Goal: Task Accomplishment & Management: Manage account settings

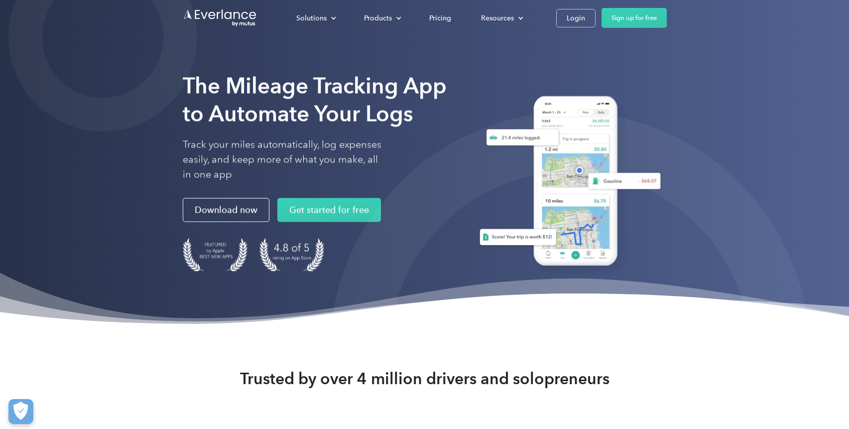
click at [435, 8] on div "Solutions For companies Easy vehicle reimbursements For self-employed Maximize …" at bounding box center [473, 18] width 385 height 20
click at [440, 19] on div "Pricing" at bounding box center [440, 18] width 22 height 12
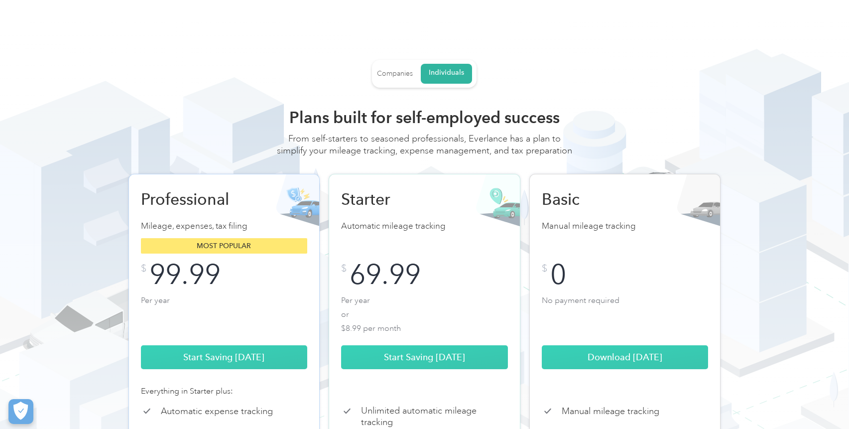
click at [398, 71] on div "Companies" at bounding box center [395, 73] width 36 height 9
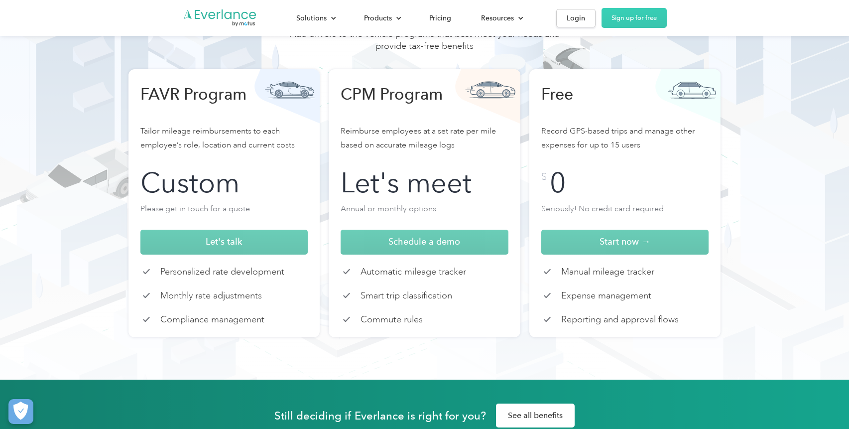
scroll to position [91, 0]
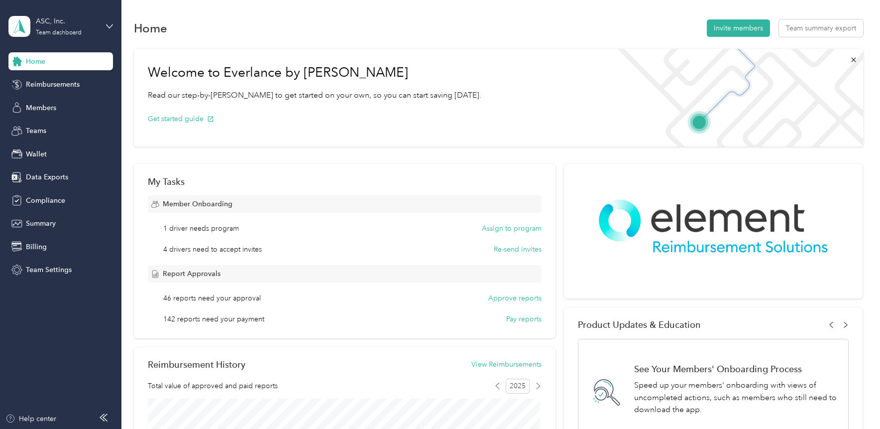
click at [53, 271] on span "Team Settings" at bounding box center [49, 269] width 46 height 10
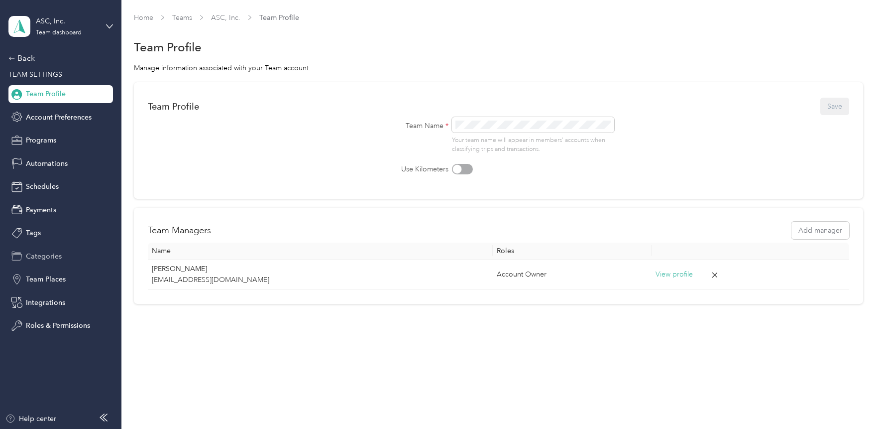
click at [45, 262] on div "Categories" at bounding box center [60, 256] width 105 height 18
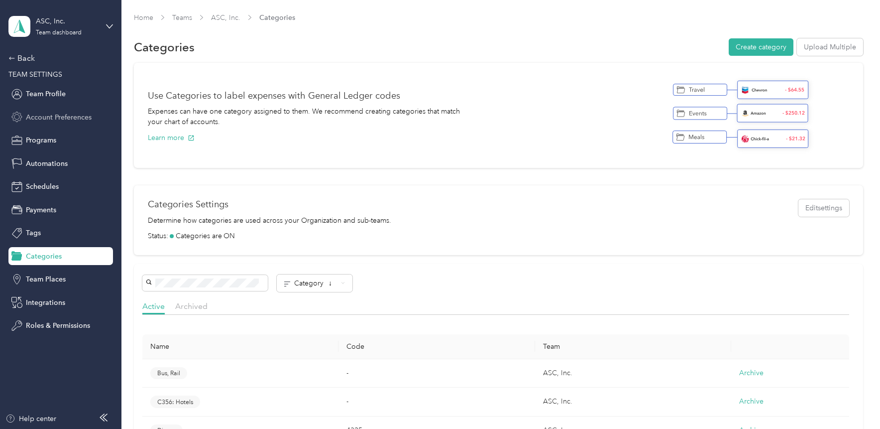
click at [35, 119] on span "Account Preferences" at bounding box center [59, 117] width 66 height 10
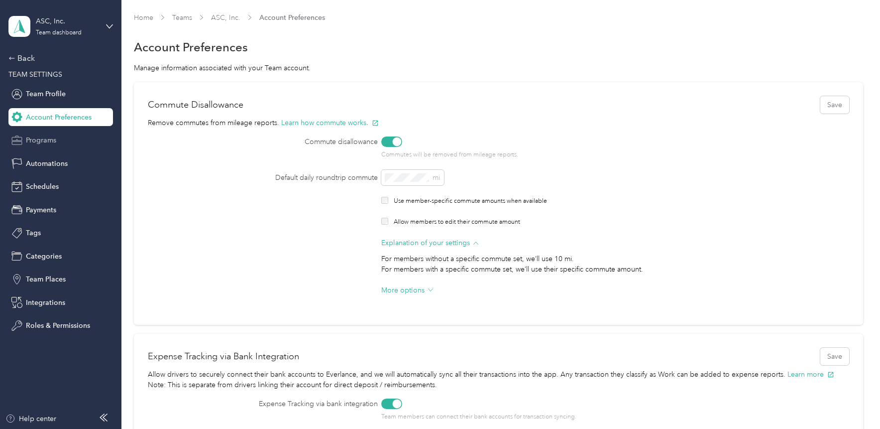
click at [40, 140] on span "Programs" at bounding box center [41, 140] width 30 height 10
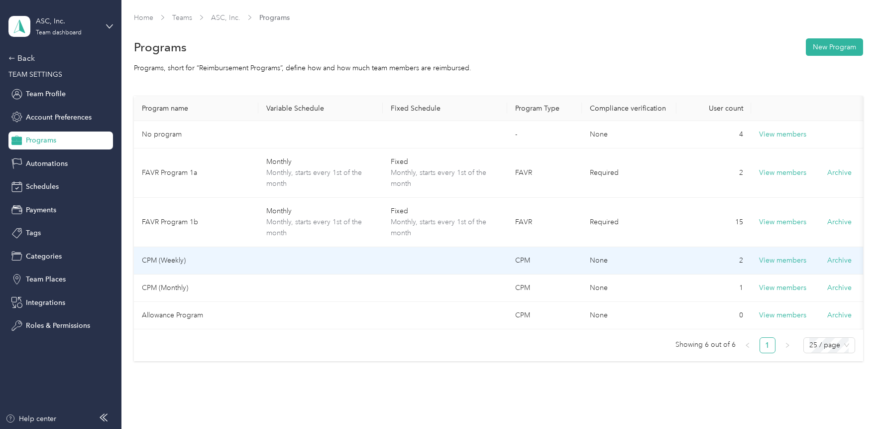
click at [419, 263] on td at bounding box center [445, 260] width 125 height 27
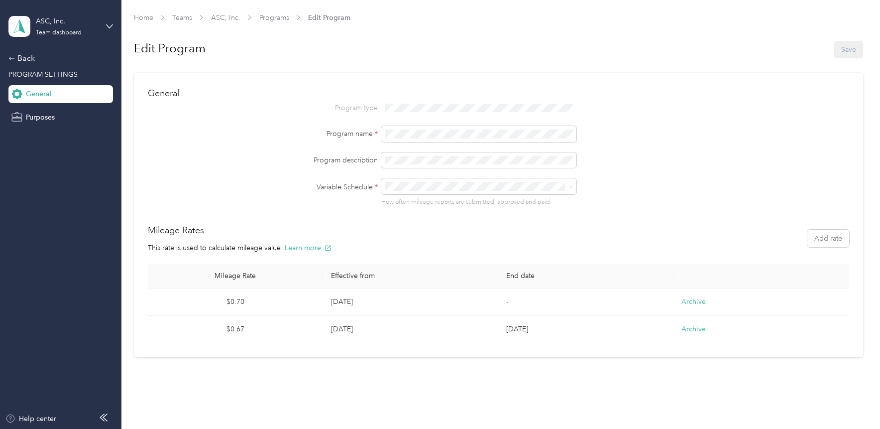
click at [51, 91] on span "General" at bounding box center [39, 94] width 26 height 10
click at [30, 58] on div "Back" at bounding box center [58, 58] width 100 height 12
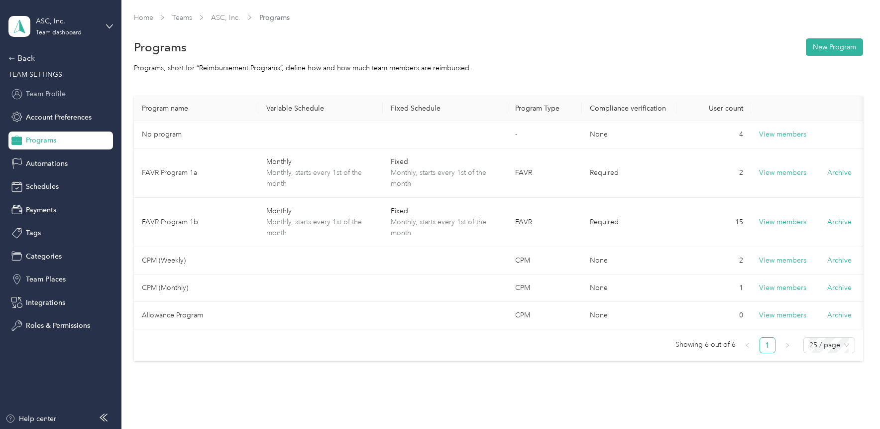
click at [51, 91] on span "Team Profile" at bounding box center [46, 94] width 40 height 10
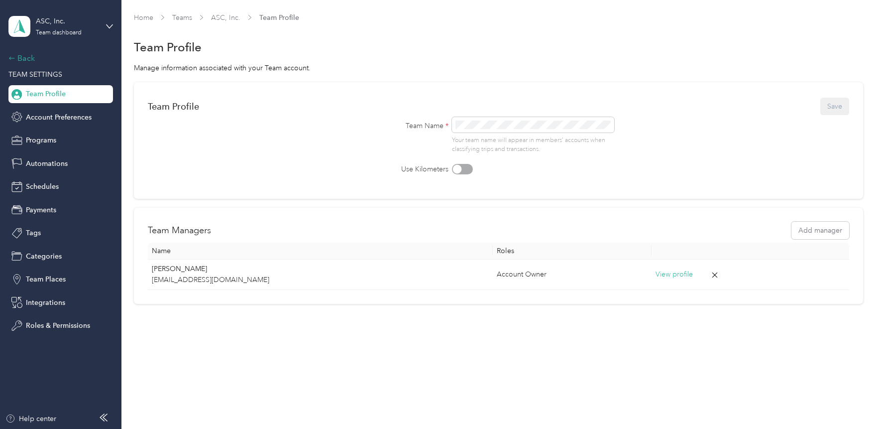
click at [34, 60] on div "Back" at bounding box center [58, 58] width 100 height 12
